Goal: Transaction & Acquisition: Purchase product/service

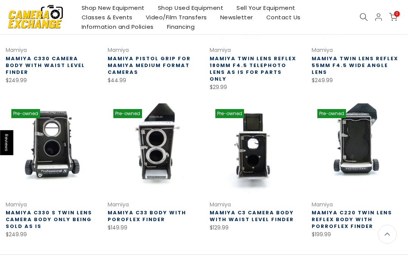
scroll to position [359, 0]
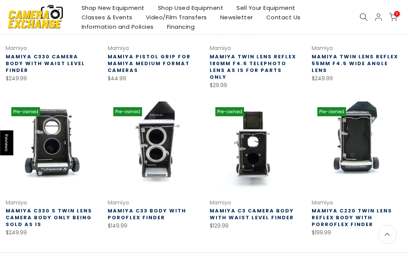
click at [260, 149] on link at bounding box center [255, 146] width 91 height 91
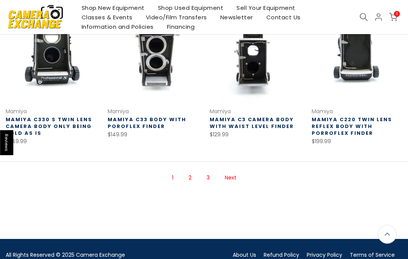
scroll to position [452, 0]
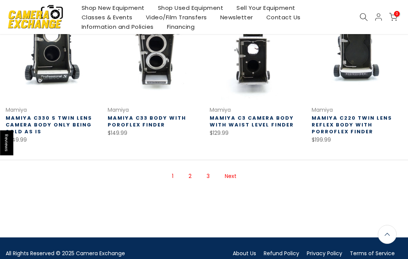
click at [234, 169] on link "Next" at bounding box center [230, 175] width 19 height 13
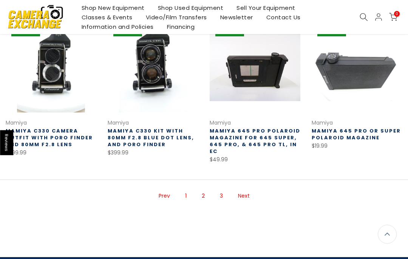
scroll to position [433, 0]
click at [248, 191] on link "Next" at bounding box center [243, 195] width 19 height 13
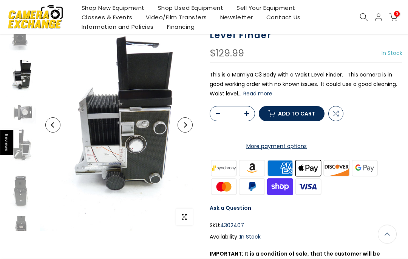
scroll to position [71, 0]
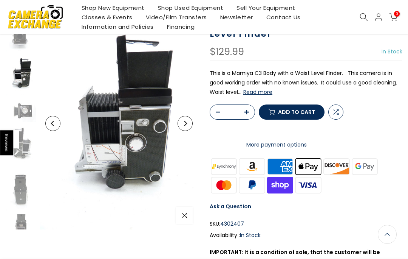
click at [150, 107] on img at bounding box center [119, 123] width 159 height 212
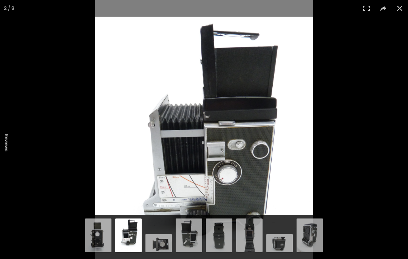
click at [283, 134] on div at bounding box center [299, 129] width 408 height 259
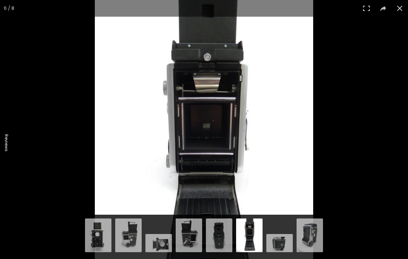
click at [291, 134] on img at bounding box center [204, 145] width 218 height 291
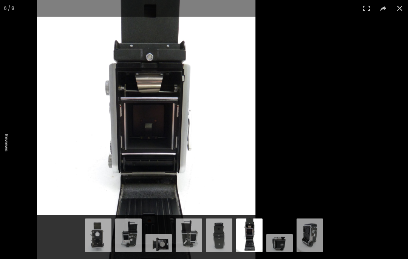
click at [282, 132] on div at bounding box center [241, 129] width 408 height 259
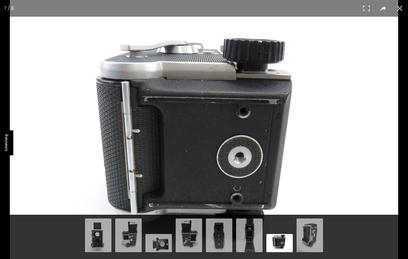
click at [397, 8] on button at bounding box center [400, 8] width 17 height 17
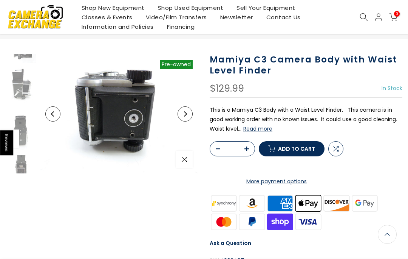
scroll to position [0, 0]
